Goal: Find specific page/section: Find specific page/section

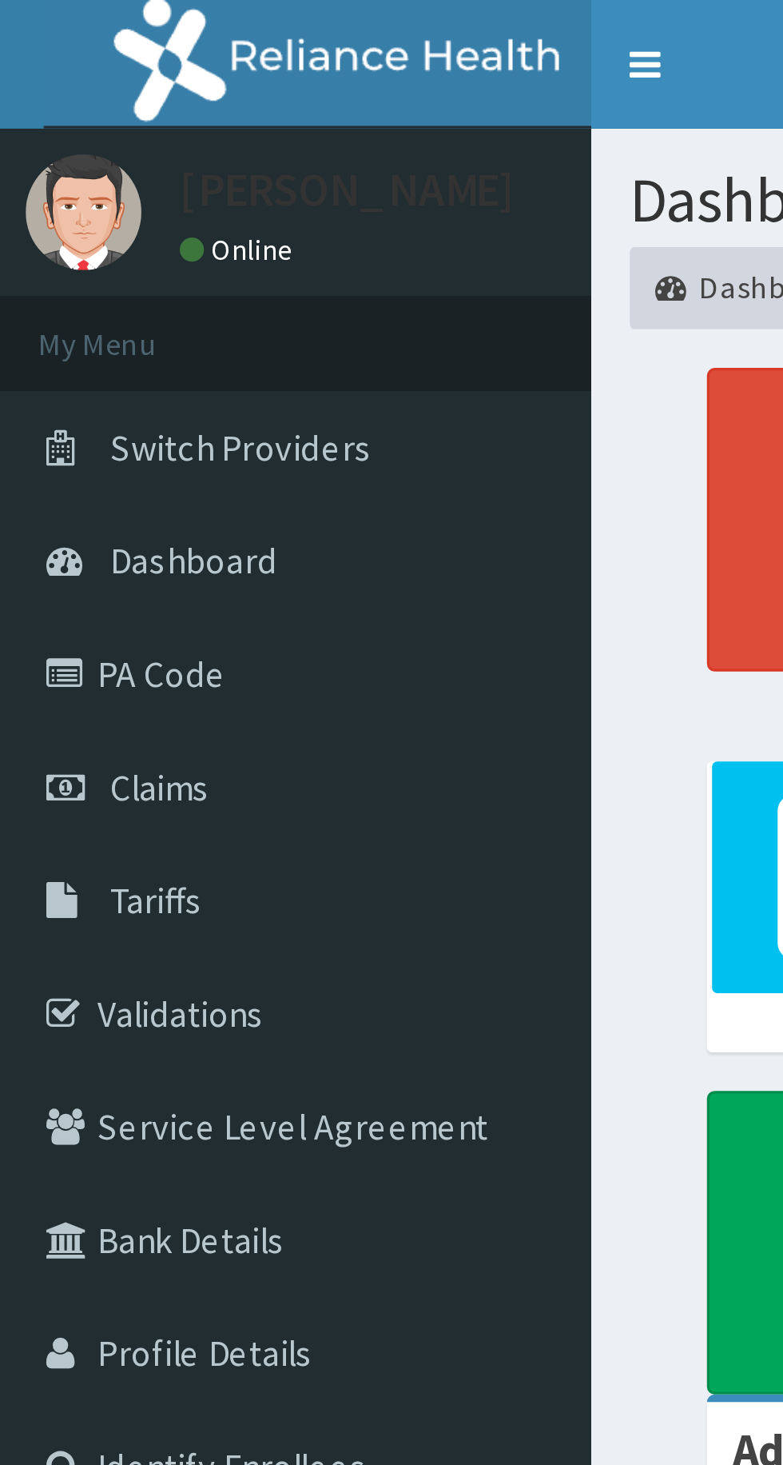
click at [68, 269] on link "Tariffs" at bounding box center [92, 279] width 184 height 35
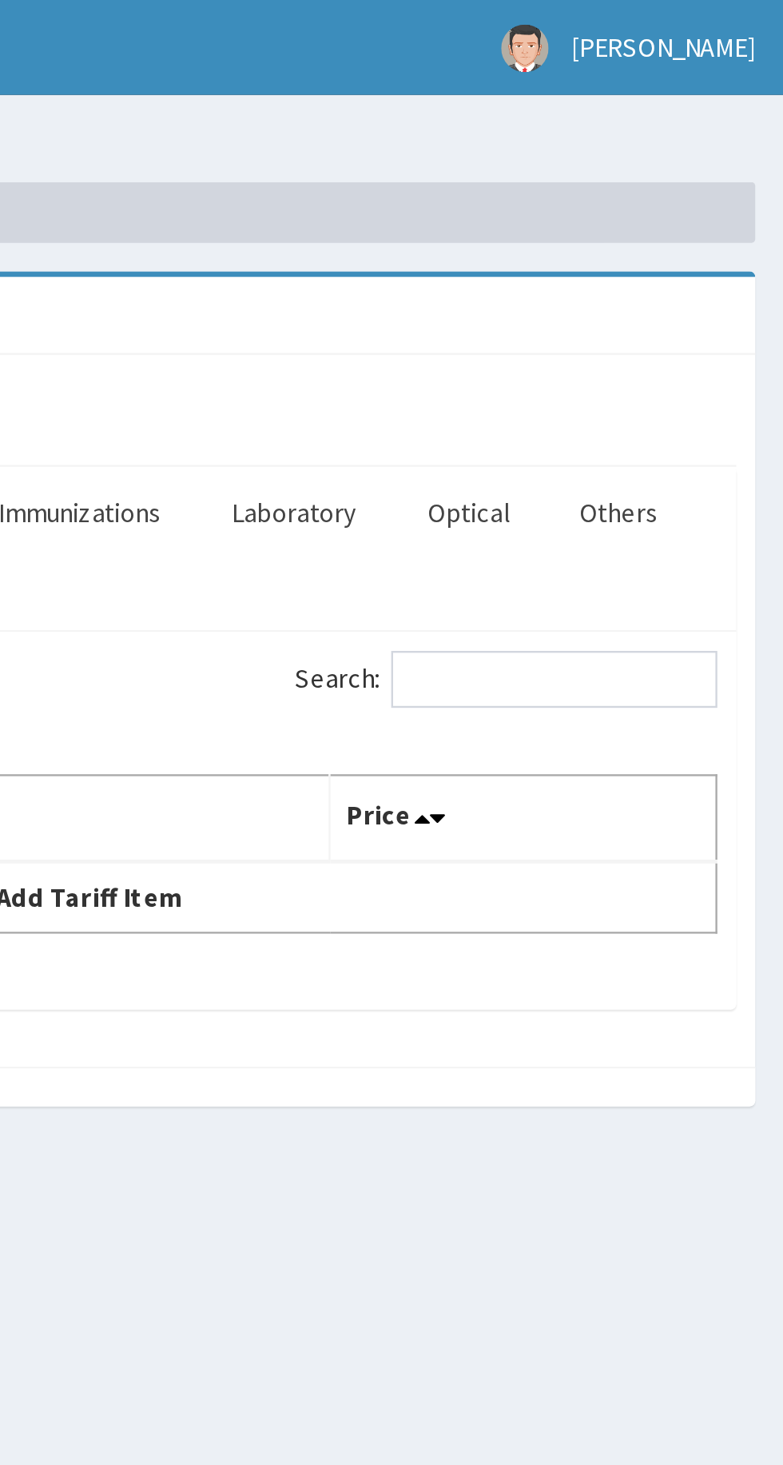
click at [650, 209] on link "Optical" at bounding box center [650, 216] width 60 height 34
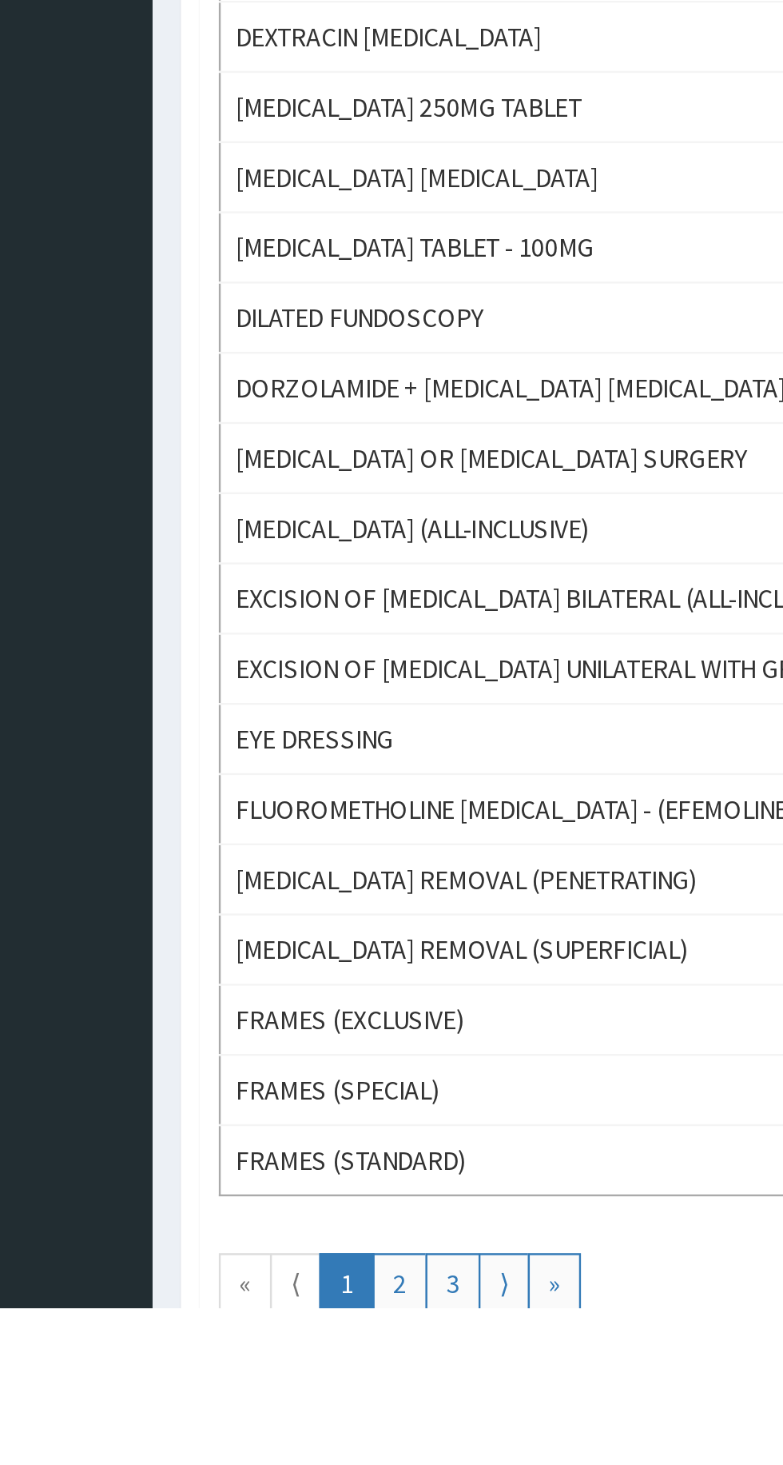
scroll to position [429, 0]
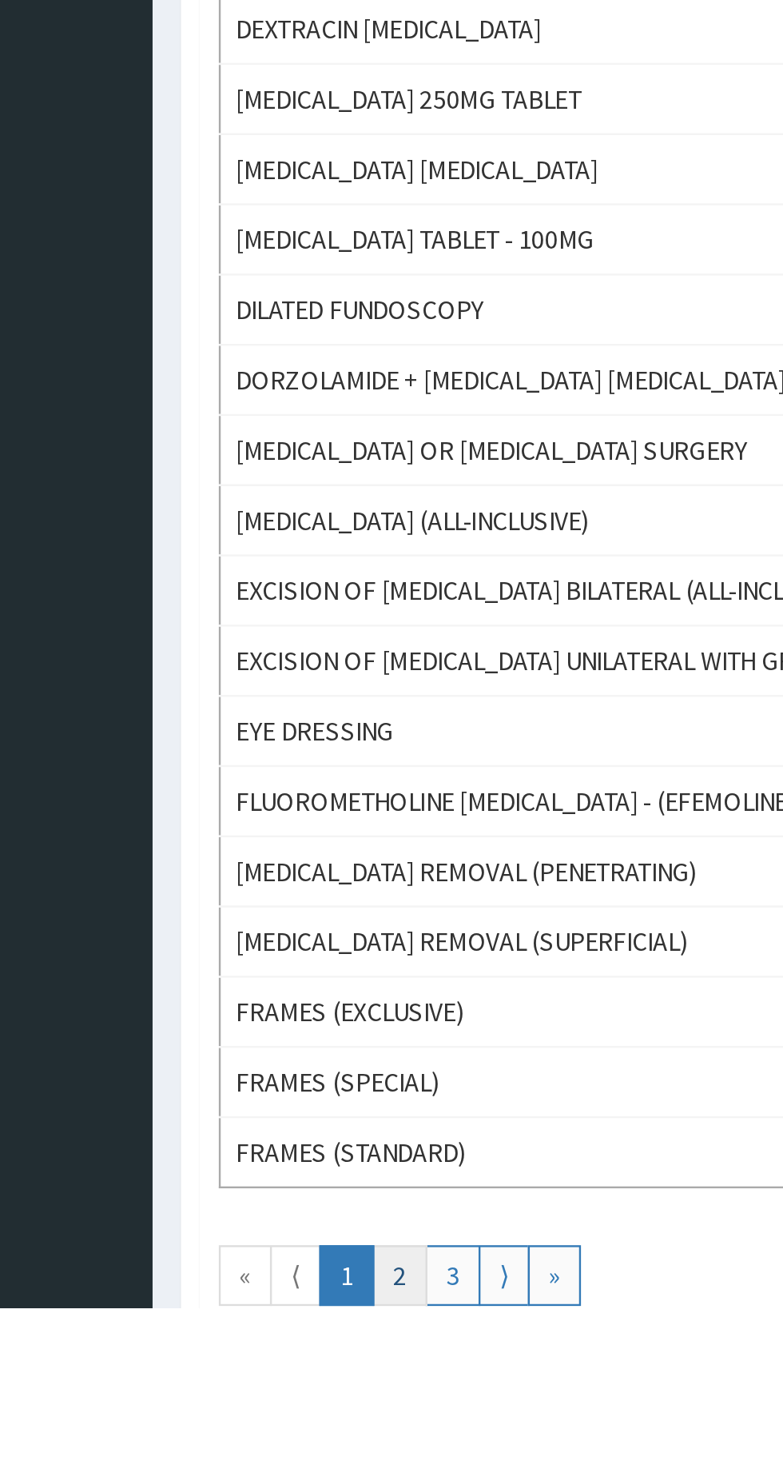
click at [283, 1440] on link "2" at bounding box center [288, 1451] width 23 height 26
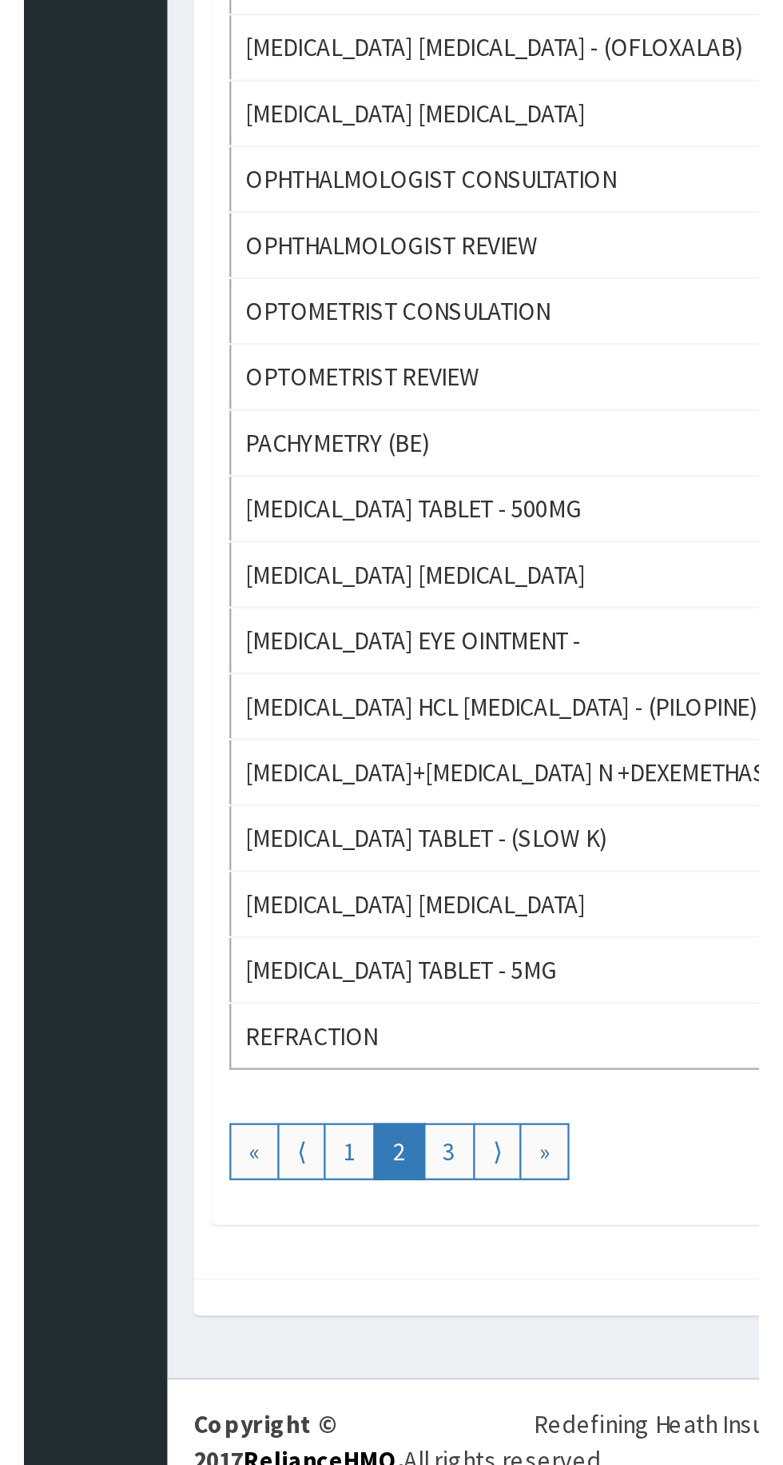
scroll to position [516, 0]
